Goal: Check status: Check status

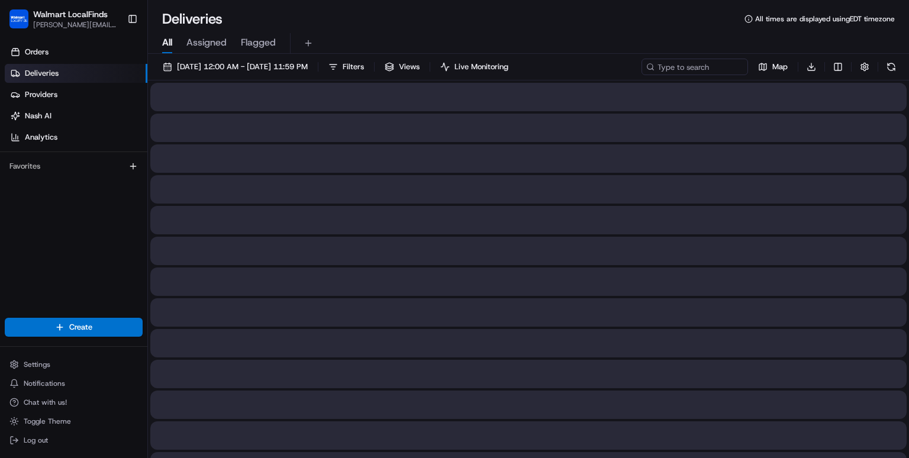
click at [340, 24] on div "Deliveries All times are displayed using EDT timezone" at bounding box center [528, 18] width 761 height 19
click at [472, 25] on div "Deliveries All times are displayed using EDT timezone" at bounding box center [528, 18] width 761 height 19
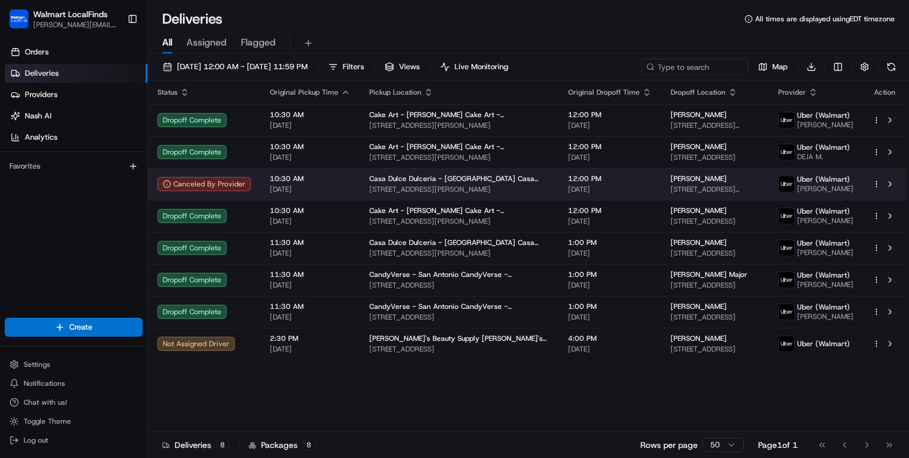
click at [348, 181] on td "10:30 AM [DATE]" at bounding box center [309, 184] width 99 height 32
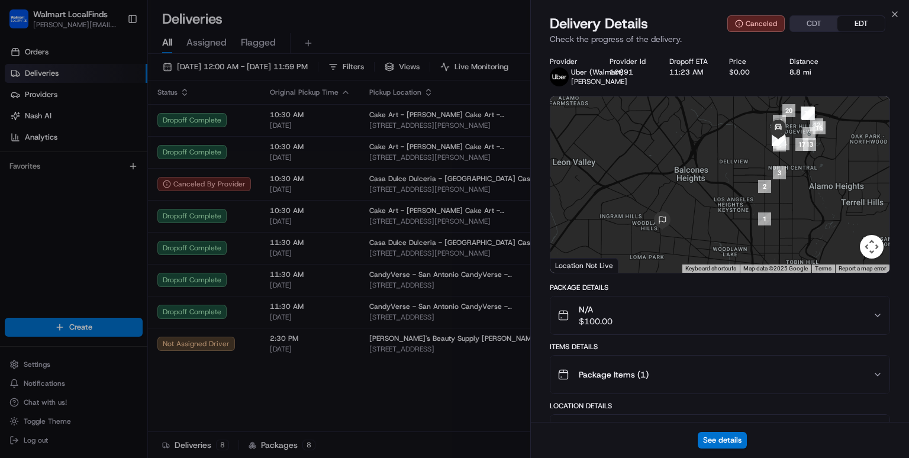
scroll to position [146, 0]
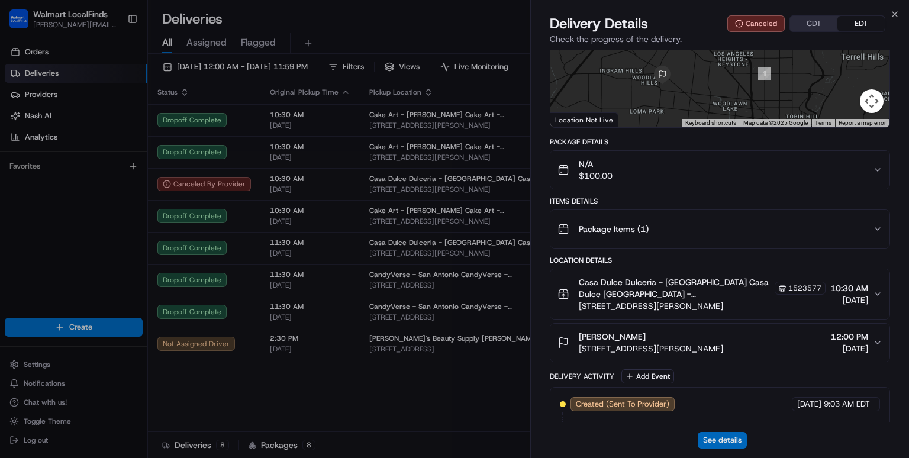
click at [717, 437] on button "See details" at bounding box center [722, 440] width 49 height 17
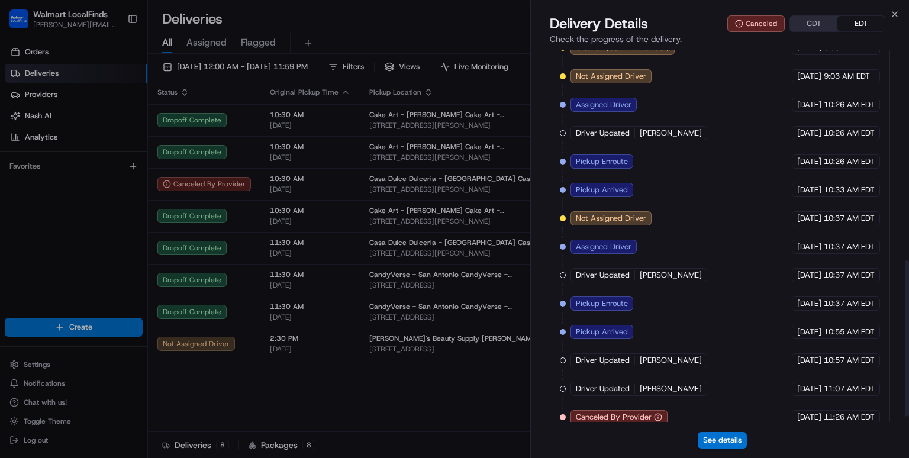
scroll to position [516, 0]
